Goal: Task Accomplishment & Management: Use online tool/utility

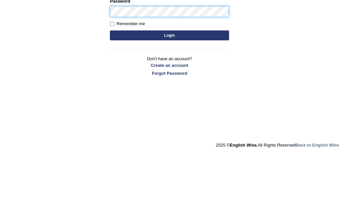
type input "Jaspinder"
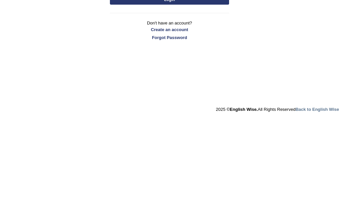
click at [197, 96] on button "Login" at bounding box center [169, 101] width 119 height 10
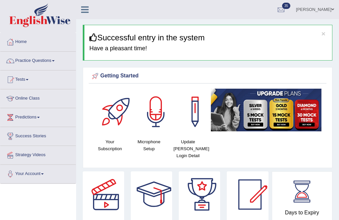
click at [54, 60] on link "Practice Questions" at bounding box center [37, 60] width 75 height 17
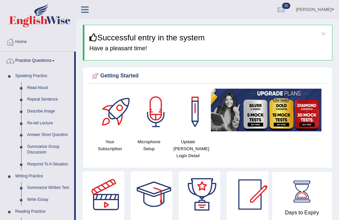
click at [36, 88] on div at bounding box center [169, 110] width 339 height 220
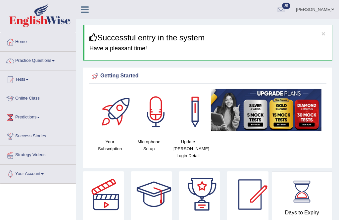
click at [56, 63] on link "Practice Questions" at bounding box center [37, 60] width 75 height 17
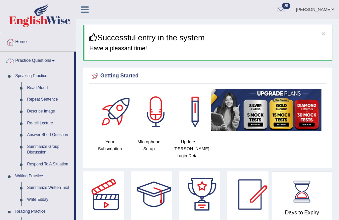
click at [29, 89] on div at bounding box center [169, 110] width 339 height 220
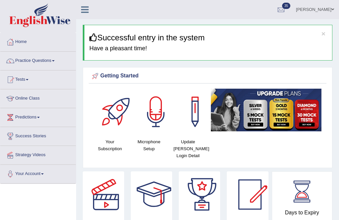
click at [51, 61] on link "Practice Questions" at bounding box center [37, 60] width 75 height 17
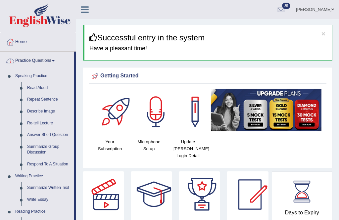
click at [34, 90] on div at bounding box center [169, 110] width 339 height 220
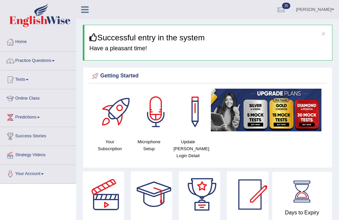
click at [18, 62] on link "Practice Questions" at bounding box center [37, 60] width 75 height 17
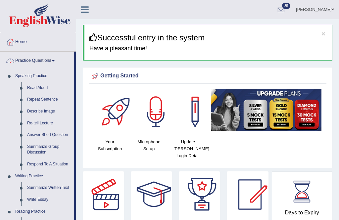
click at [18, 88] on div at bounding box center [169, 110] width 339 height 220
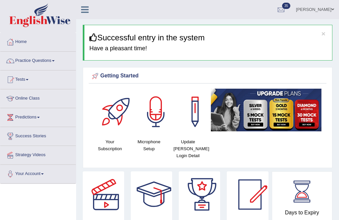
click at [45, 65] on link "Practice Questions" at bounding box center [37, 60] width 75 height 17
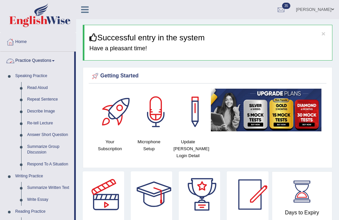
click at [44, 91] on div at bounding box center [169, 110] width 339 height 220
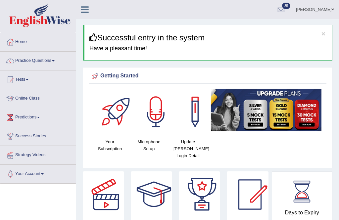
click at [49, 59] on link "Practice Questions" at bounding box center [37, 60] width 75 height 17
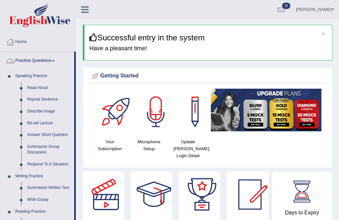
click at [34, 86] on div at bounding box center [169, 110] width 339 height 220
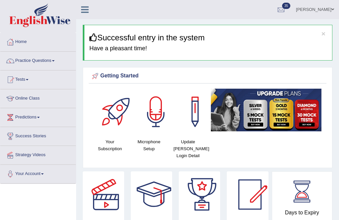
click at [55, 63] on link "Practice Questions" at bounding box center [37, 60] width 75 height 17
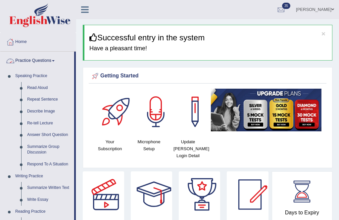
click at [29, 90] on div at bounding box center [169, 110] width 339 height 220
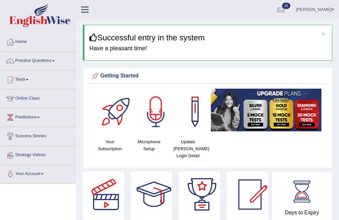
click at [50, 63] on link "Practice Questions" at bounding box center [37, 60] width 75 height 17
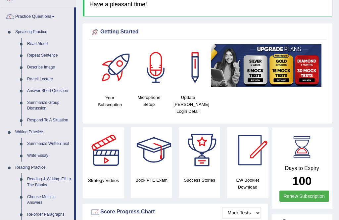
click at [31, 46] on div at bounding box center [169, 110] width 339 height 220
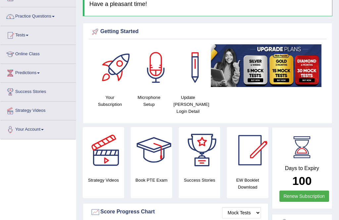
click at [55, 17] on link "Practice Questions" at bounding box center [37, 15] width 75 height 17
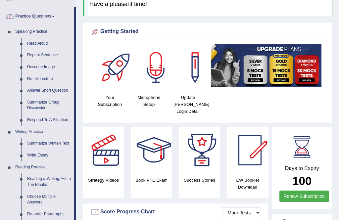
click at [33, 41] on div at bounding box center [169, 110] width 339 height 220
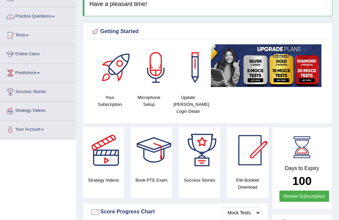
click at [50, 18] on link "Practice Questions" at bounding box center [37, 15] width 75 height 17
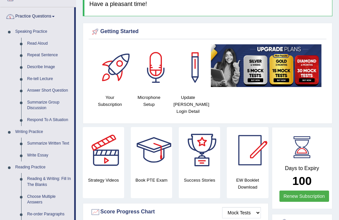
click at [32, 102] on div at bounding box center [169, 110] width 339 height 220
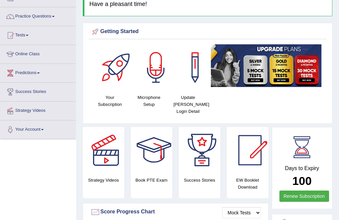
click at [55, 17] on link "Practice Questions" at bounding box center [37, 15] width 75 height 17
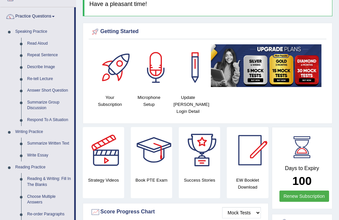
click at [34, 47] on div at bounding box center [169, 110] width 339 height 220
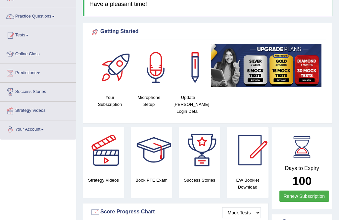
click at [53, 16] on link "Practice Questions" at bounding box center [37, 15] width 75 height 17
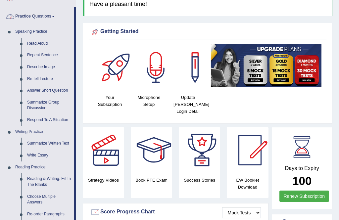
click at [39, 41] on div at bounding box center [169, 110] width 339 height 220
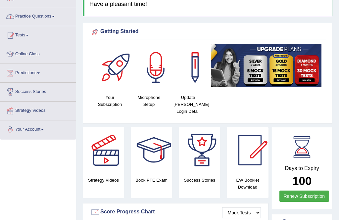
click at [53, 18] on link "Practice Questions" at bounding box center [37, 15] width 75 height 17
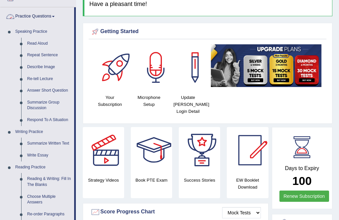
click at [38, 42] on div at bounding box center [169, 110] width 339 height 220
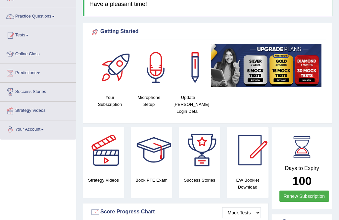
click at [54, 17] on link "Practice Questions" at bounding box center [37, 15] width 75 height 17
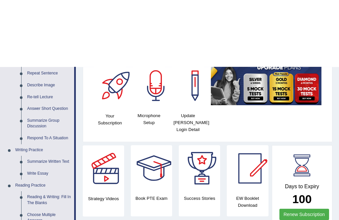
scroll to position [0, 0]
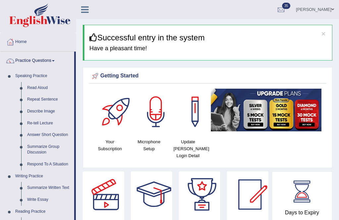
click at [39, 90] on div at bounding box center [169, 110] width 339 height 220
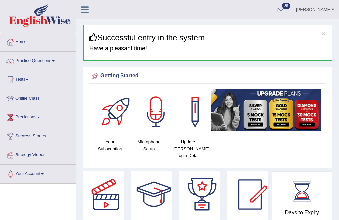
click at [29, 85] on link "Tests" at bounding box center [37, 78] width 75 height 17
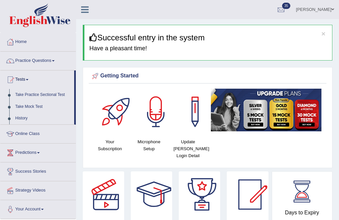
click at [48, 100] on div at bounding box center [169, 110] width 339 height 220
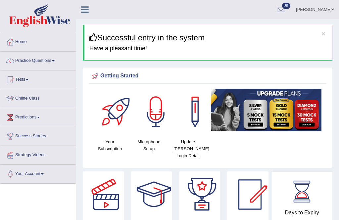
click at [26, 81] on link "Tests" at bounding box center [37, 78] width 75 height 17
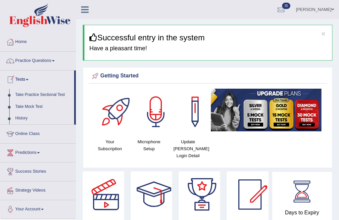
click at [47, 97] on div at bounding box center [169, 110] width 339 height 220
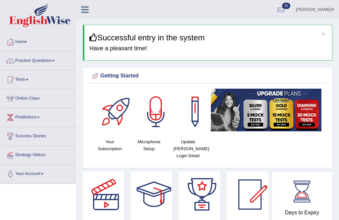
click at [52, 59] on link "Practice Questions" at bounding box center [37, 60] width 75 height 17
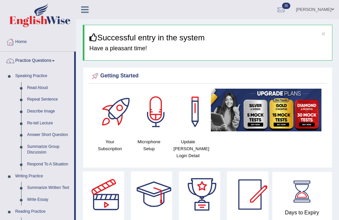
click at [32, 89] on div at bounding box center [169, 110] width 339 height 220
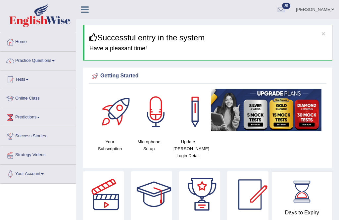
click at [51, 59] on link "Practice Questions" at bounding box center [37, 60] width 75 height 17
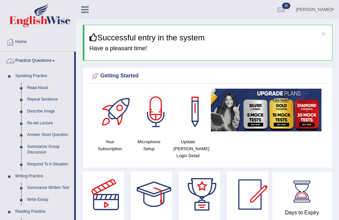
click at [42, 89] on div at bounding box center [169, 110] width 339 height 220
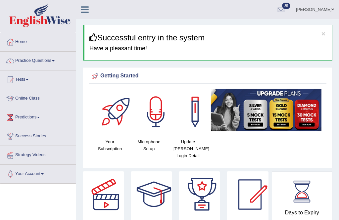
click at [23, 58] on link "Practice Questions" at bounding box center [37, 60] width 75 height 17
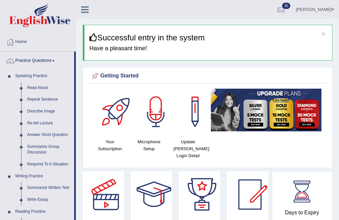
click at [34, 93] on div at bounding box center [169, 110] width 339 height 220
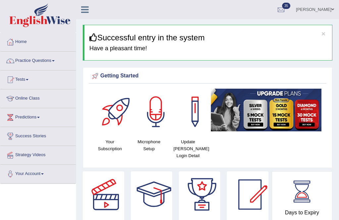
click at [59, 65] on link "Practice Questions" at bounding box center [37, 60] width 75 height 17
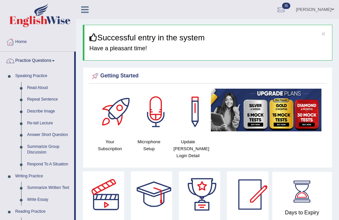
click at [37, 91] on div at bounding box center [169, 110] width 339 height 220
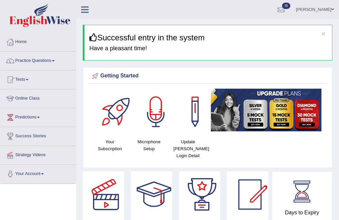
click at [32, 86] on link "Tests" at bounding box center [37, 78] width 75 height 17
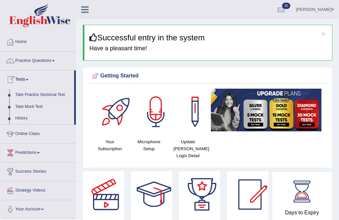
click at [56, 65] on div at bounding box center [169, 110] width 339 height 220
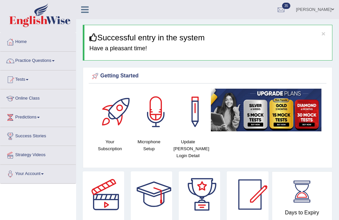
click at [37, 63] on link "Practice Questions" at bounding box center [37, 60] width 75 height 17
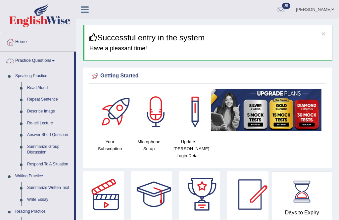
click at [29, 88] on div at bounding box center [169, 110] width 339 height 220
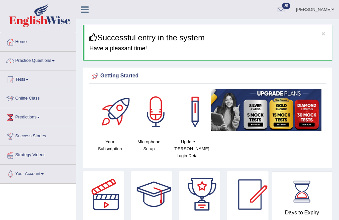
click at [29, 87] on link "Tests" at bounding box center [37, 78] width 75 height 17
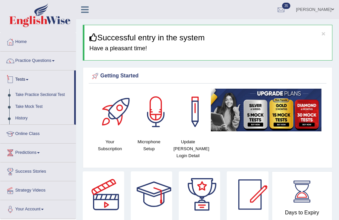
click at [33, 59] on div at bounding box center [169, 110] width 339 height 220
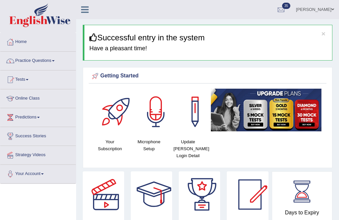
click at [44, 59] on link "Practice Questions" at bounding box center [37, 60] width 75 height 17
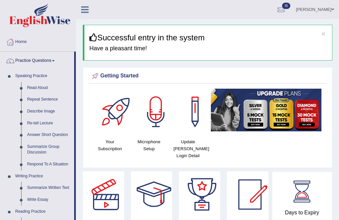
click at [35, 87] on div at bounding box center [169, 110] width 339 height 220
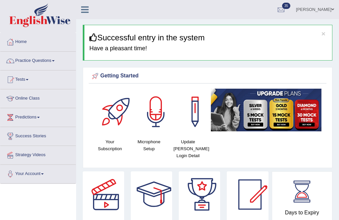
click at [46, 59] on link "Practice Questions" at bounding box center [37, 60] width 75 height 17
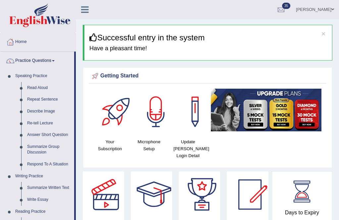
click at [40, 87] on div at bounding box center [169, 110] width 339 height 220
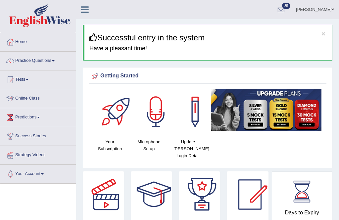
click at [50, 60] on link "Practice Questions" at bounding box center [37, 60] width 75 height 17
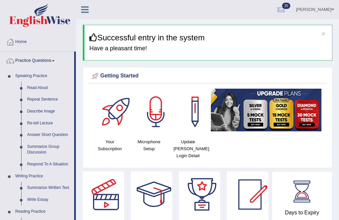
click at [326, 9] on div at bounding box center [169, 110] width 339 height 220
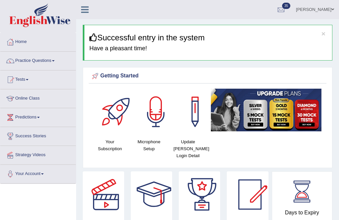
click at [322, 11] on link "[PERSON_NAME]" at bounding box center [315, 8] width 48 height 17
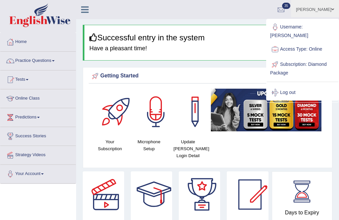
click at [323, 9] on link "[PERSON_NAME]" at bounding box center [315, 8] width 48 height 17
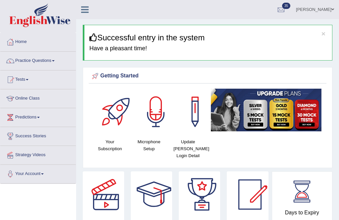
click at [81, 11] on icon at bounding box center [85, 9] width 8 height 9
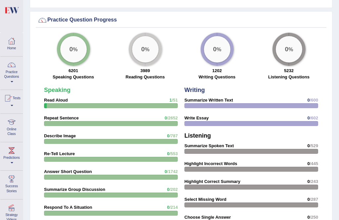
scroll to position [518, 0]
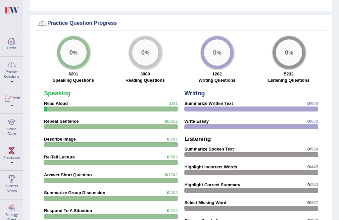
click at [7, 47] on link "Home" at bounding box center [11, 43] width 22 height 21
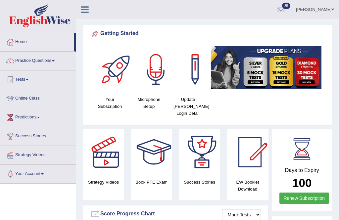
click at [49, 61] on link "Practice Questions" at bounding box center [37, 60] width 75 height 17
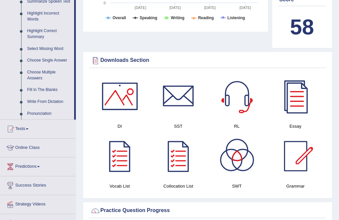
scroll to position [304, 0]
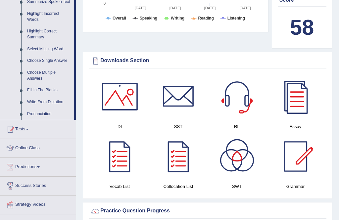
click at [30, 148] on div at bounding box center [169, 110] width 339 height 220
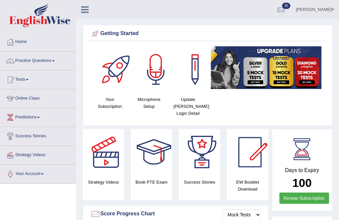
click at [41, 61] on link "Practice Questions" at bounding box center [37, 60] width 75 height 17
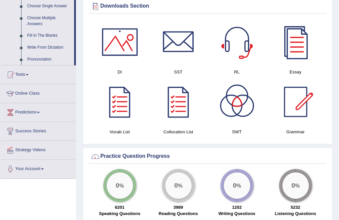
scroll to position [358, 0]
click at [41, 171] on div at bounding box center [169, 110] width 339 height 220
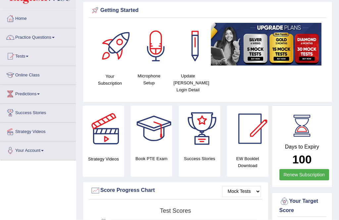
scroll to position [0, 0]
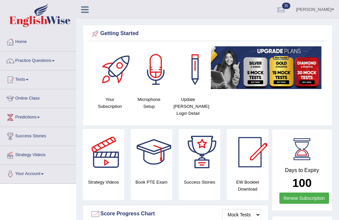
click at [47, 62] on link "Practice Questions" at bounding box center [37, 60] width 75 height 17
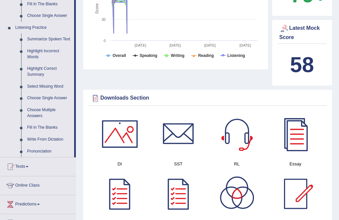
scroll to position [307, 0]
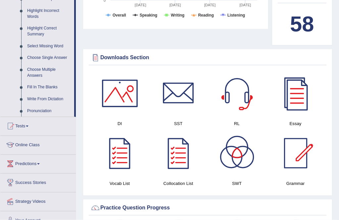
click at [298, 98] on div at bounding box center [169, 110] width 339 height 220
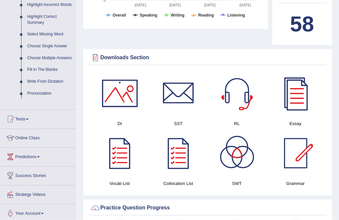
scroll to position [307, 0]
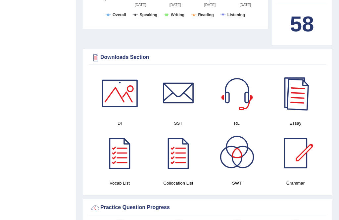
click at [294, 97] on div at bounding box center [295, 93] width 46 height 46
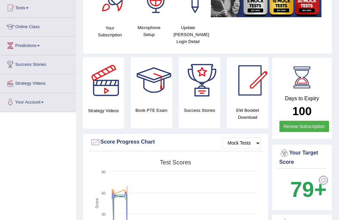
scroll to position [0, 0]
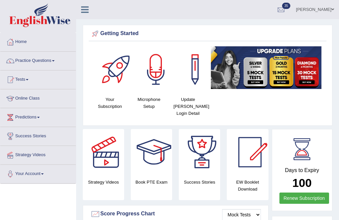
click at [35, 44] on link "Home" at bounding box center [37, 41] width 75 height 17
click at [117, 78] on div at bounding box center [117, 69] width 46 height 46
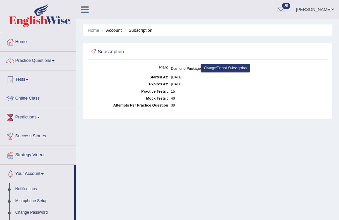
click at [48, 62] on link "Practice Questions" at bounding box center [37, 60] width 75 height 17
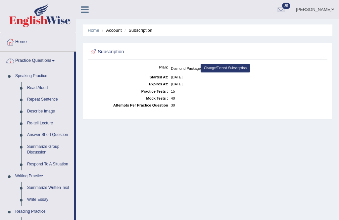
click at [36, 89] on div at bounding box center [169, 110] width 339 height 220
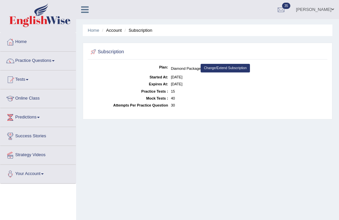
click at [286, 10] on div at bounding box center [281, 10] width 10 height 10
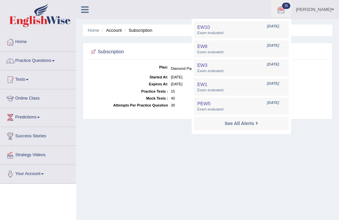
click at [285, 11] on div at bounding box center [281, 10] width 10 height 10
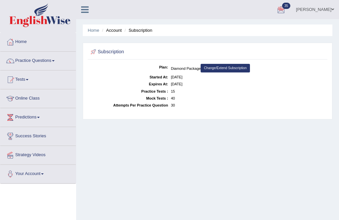
click at [89, 32] on link "Home" at bounding box center [94, 30] width 12 height 5
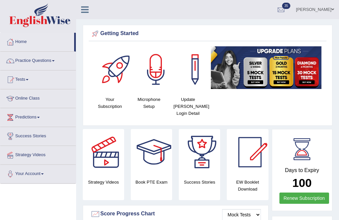
click at [51, 64] on link "Practice Questions" at bounding box center [37, 60] width 75 height 17
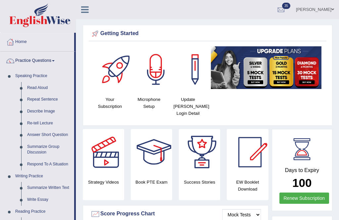
click at [154, 75] on div at bounding box center [169, 110] width 339 height 220
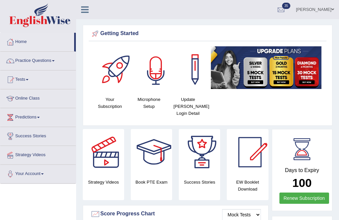
click at [157, 75] on div at bounding box center [156, 69] width 46 height 46
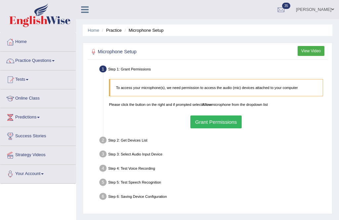
click at [217, 128] on button "Grant Permissions" at bounding box center [215, 121] width 51 height 13
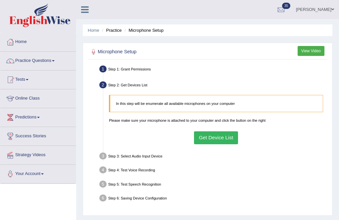
click at [218, 144] on button "Get Device List" at bounding box center [216, 137] width 44 height 13
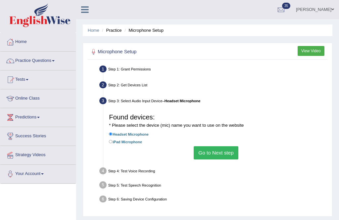
click at [213, 159] on button "Go to Next step" at bounding box center [215, 152] width 45 height 13
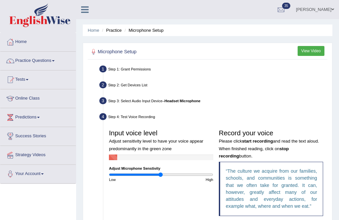
click at [310, 51] on button "View Video" at bounding box center [310, 51] width 27 height 10
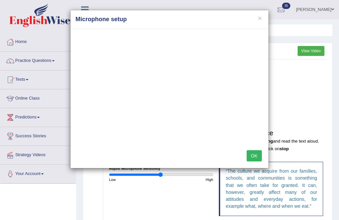
click at [255, 157] on button "OK" at bounding box center [253, 155] width 15 height 11
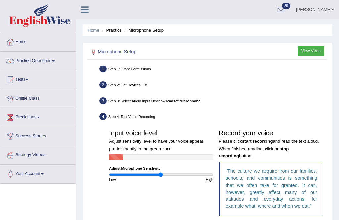
click at [306, 49] on button "View Video" at bounding box center [310, 51] width 27 height 10
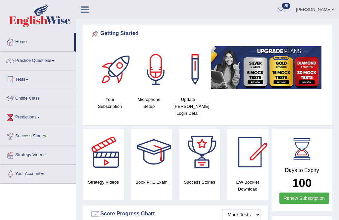
click at [40, 59] on link "Practice Questions" at bounding box center [37, 60] width 75 height 17
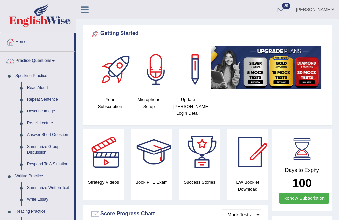
click at [33, 87] on div at bounding box center [169, 110] width 339 height 220
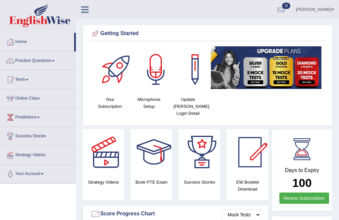
click at [55, 59] on link "Practice Questions" at bounding box center [37, 60] width 75 height 17
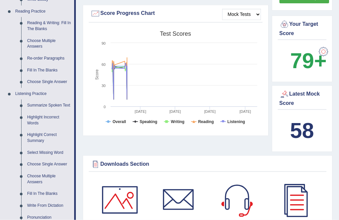
scroll to position [200, 0]
click at [40, 153] on div at bounding box center [169, 110] width 339 height 220
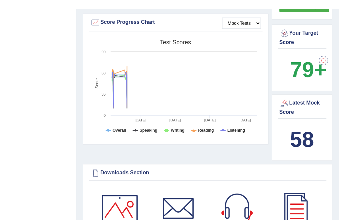
scroll to position [0, 0]
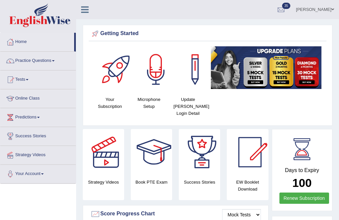
click at [55, 64] on link "Practice Questions" at bounding box center [37, 60] width 75 height 17
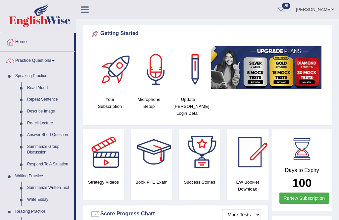
click at [44, 90] on div at bounding box center [169, 110] width 339 height 220
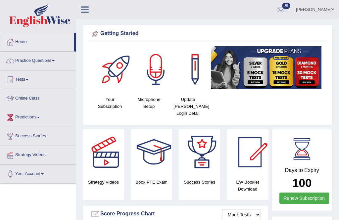
click at [54, 59] on link "Practice Questions" at bounding box center [37, 60] width 75 height 17
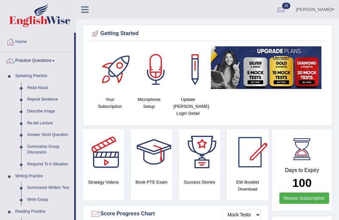
click at [26, 101] on div at bounding box center [169, 110] width 339 height 220
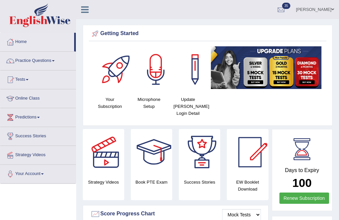
click at [47, 63] on link "Practice Questions" at bounding box center [37, 60] width 75 height 17
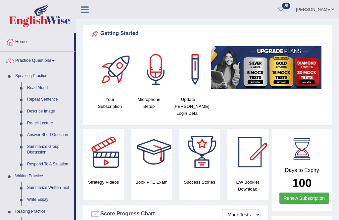
click at [161, 83] on div at bounding box center [169, 110] width 339 height 220
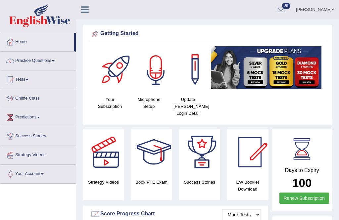
click at [148, 83] on div at bounding box center [156, 69] width 46 height 46
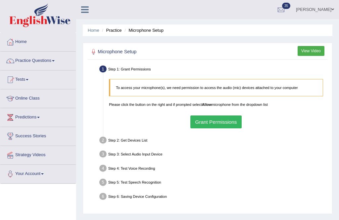
click at [230, 128] on button "Grant Permissions" at bounding box center [215, 121] width 51 height 13
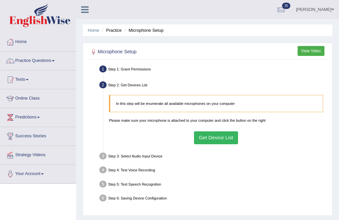
click at [224, 144] on button "Get Device List" at bounding box center [216, 137] width 44 height 13
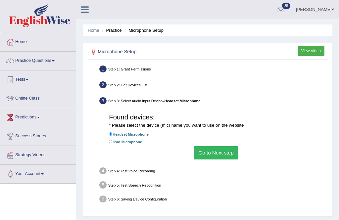
click at [229, 159] on button "Go to Next step" at bounding box center [215, 152] width 45 height 13
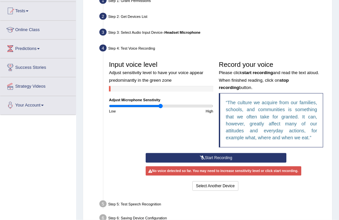
scroll to position [72, 0]
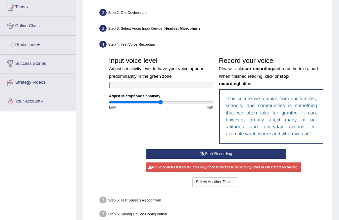
click at [245, 159] on button "Start Recording" at bounding box center [216, 154] width 141 height 10
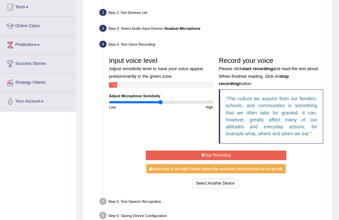
click at [244, 160] on button "Stop Recording" at bounding box center [216, 155] width 141 height 10
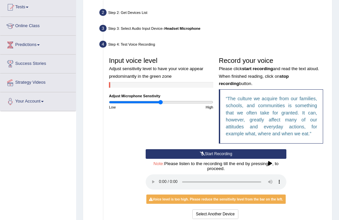
click at [250, 159] on button "Start Recording" at bounding box center [216, 154] width 141 height 10
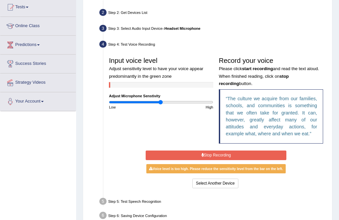
click at [250, 160] on button "Stop Recording" at bounding box center [216, 155] width 141 height 10
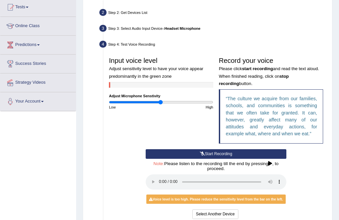
click at [247, 159] on button "Start Recording" at bounding box center [216, 154] width 141 height 10
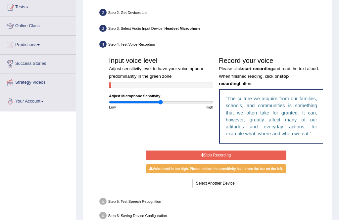
click at [211, 160] on button "Stop Recording" at bounding box center [216, 155] width 141 height 10
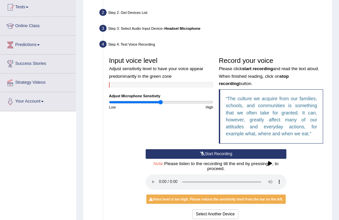
click at [267, 159] on button "Start Recording" at bounding box center [216, 154] width 141 height 10
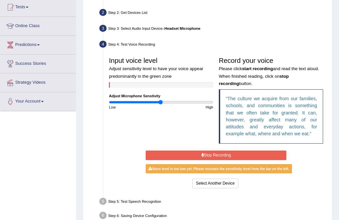
click at [260, 160] on button "Stop Recording" at bounding box center [216, 155] width 141 height 10
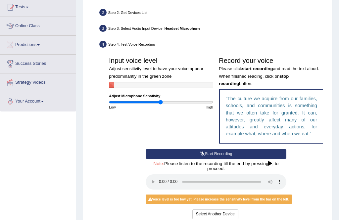
click at [260, 159] on button "Start Recording" at bounding box center [216, 154] width 141 height 10
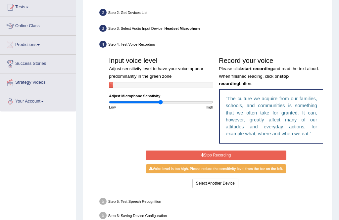
click at [261, 160] on button "Stop Recording" at bounding box center [216, 155] width 141 height 10
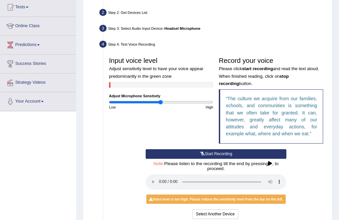
click at [263, 159] on button "Start Recording" at bounding box center [216, 154] width 141 height 10
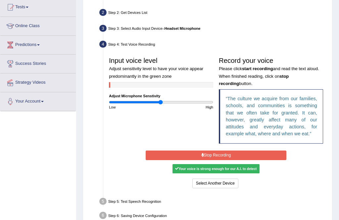
click at [256, 160] on button "Stop Recording" at bounding box center [216, 155] width 141 height 10
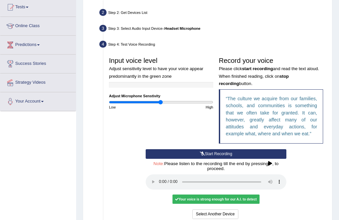
click at [160, 190] on audio at bounding box center [216, 181] width 141 height 15
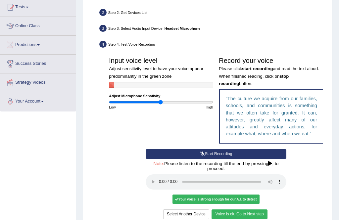
click at [164, 190] on audio at bounding box center [216, 181] width 141 height 15
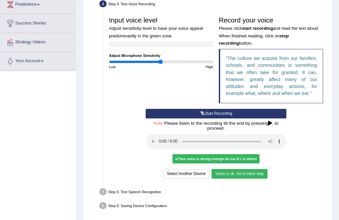
scroll to position [146, 0]
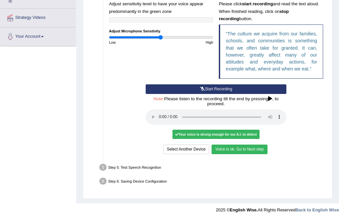
click at [265, 154] on button "Voice is ok. Go to Next step" at bounding box center [239, 150] width 56 height 10
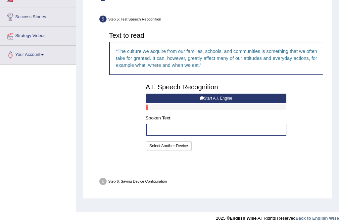
scroll to position [106, 0]
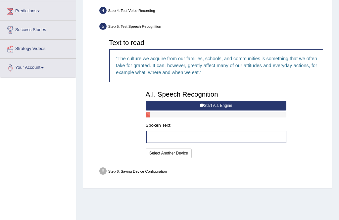
click at [253, 110] on button "Start A.I. Engine" at bounding box center [216, 106] width 141 height 10
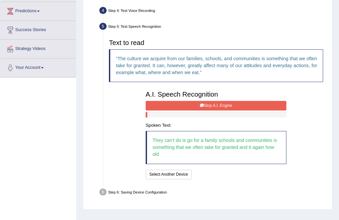
click at [246, 110] on button "Stop A.I. Engine" at bounding box center [216, 106] width 141 height 10
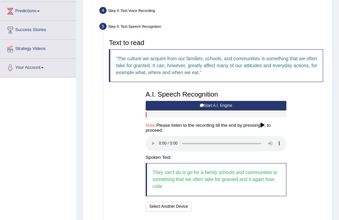
click at [164, 151] on audio at bounding box center [216, 143] width 141 height 15
click at [163, 151] on audio at bounding box center [216, 143] width 141 height 15
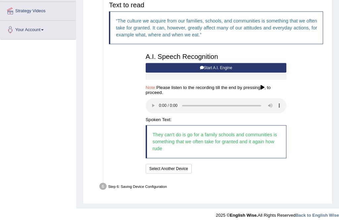
scroll to position [147, 0]
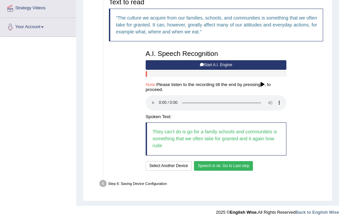
click at [239, 171] on button "Speech is ok. Go to Last step" at bounding box center [223, 166] width 59 height 10
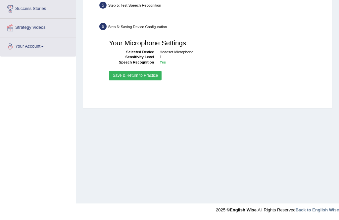
scroll to position [106, 0]
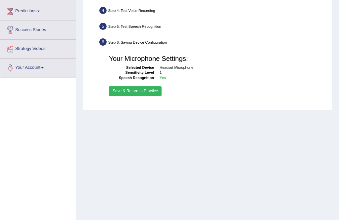
click at [158, 96] on button "Save & Return to Practice" at bounding box center [135, 91] width 53 height 10
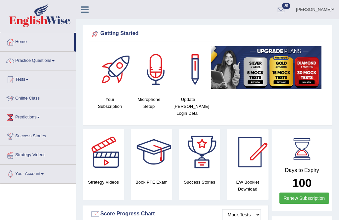
click at [57, 57] on link "Practice Questions" at bounding box center [37, 60] width 75 height 17
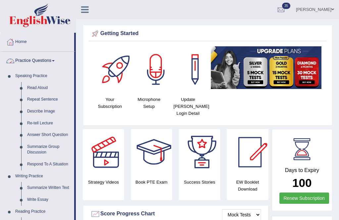
click at [38, 87] on div at bounding box center [169, 110] width 339 height 220
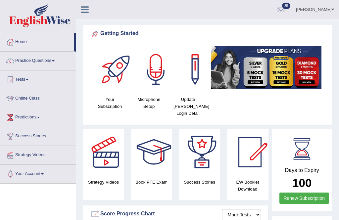
click at [39, 57] on link "Practice Questions" at bounding box center [37, 60] width 75 height 17
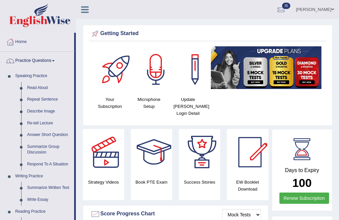
click at [33, 87] on div at bounding box center [169, 110] width 339 height 220
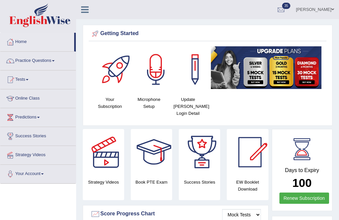
click at [53, 63] on link "Practice Questions" at bounding box center [37, 60] width 75 height 17
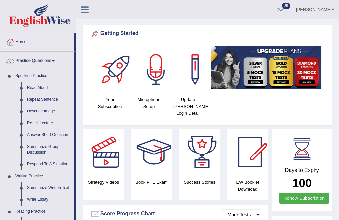
click at [286, 7] on div at bounding box center [169, 110] width 339 height 220
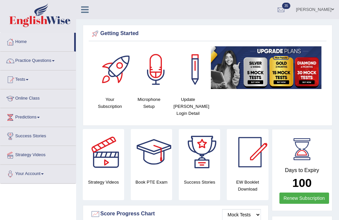
click at [290, 5] on span "35" at bounding box center [286, 6] width 8 height 6
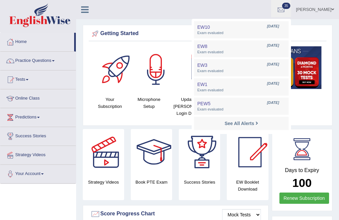
click at [52, 62] on link "Practice Questions" at bounding box center [37, 60] width 75 height 17
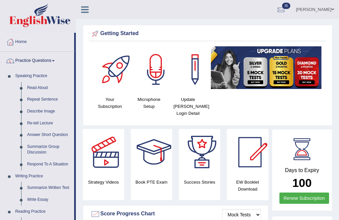
click at [33, 90] on div at bounding box center [169, 110] width 339 height 220
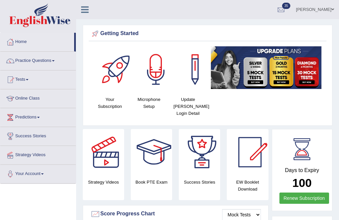
click at [43, 62] on link "Practice Questions" at bounding box center [37, 60] width 75 height 17
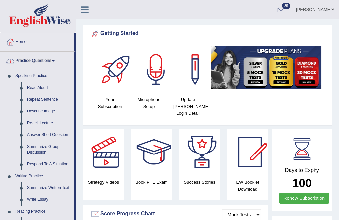
click at [37, 99] on div at bounding box center [169, 110] width 339 height 220
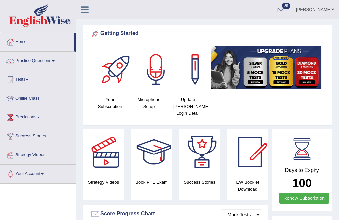
click at [37, 62] on link "Practice Questions" at bounding box center [37, 60] width 75 height 17
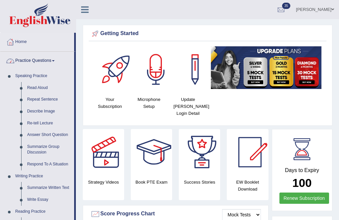
click at [40, 90] on div at bounding box center [169, 110] width 339 height 220
